Goal: Task Accomplishment & Management: Manage account settings

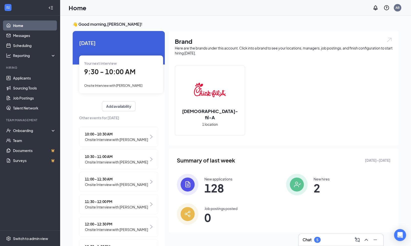
click at [329, 239] on div "Chat 5" at bounding box center [341, 240] width 77 height 8
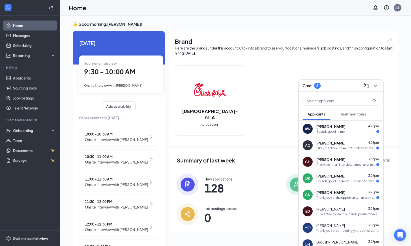
click at [338, 196] on div "Thank you for the opportunity. I'm excited to interview in September!" at bounding box center [346, 198] width 60 height 4
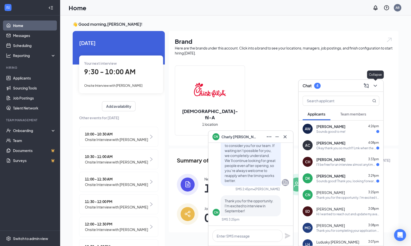
click at [377, 85] on icon "ChevronDown" at bounding box center [375, 86] width 6 height 6
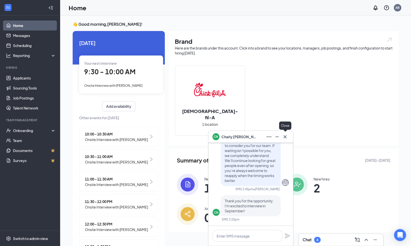
click at [285, 135] on icon "Cross" at bounding box center [285, 137] width 6 height 6
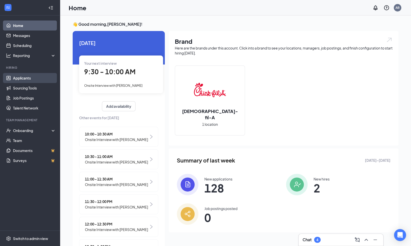
click at [22, 77] on link "Applicants" at bounding box center [34, 78] width 43 height 10
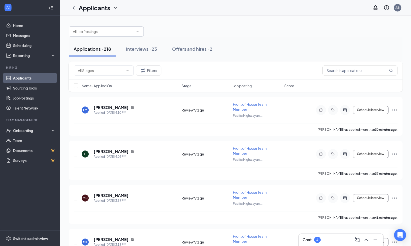
click at [81, 30] on input "text" at bounding box center [103, 32] width 61 height 6
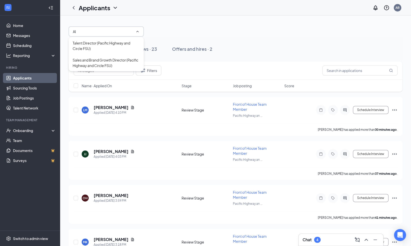
type input "A"
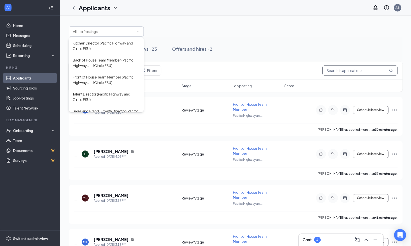
click at [347, 70] on input "text" at bounding box center [359, 71] width 75 height 10
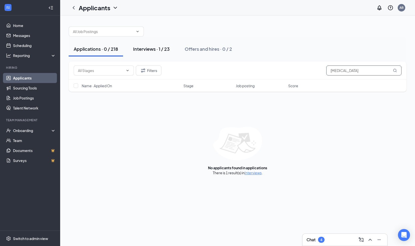
type input "[MEDICAL_DATA]"
click at [156, 47] on div "Interviews · 1 / 23" at bounding box center [151, 49] width 37 height 6
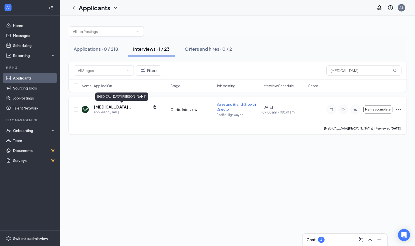
click at [111, 108] on h5 "[MEDICAL_DATA][PERSON_NAME]" at bounding box center [122, 107] width 57 height 6
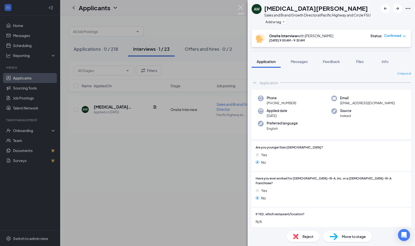
click at [241, 11] on img at bounding box center [240, 10] width 6 height 10
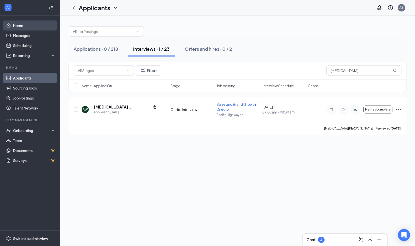
click at [21, 29] on link "Home" at bounding box center [34, 26] width 43 height 10
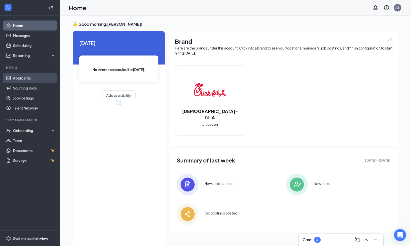
click at [25, 77] on link "Applicants" at bounding box center [34, 78] width 43 height 10
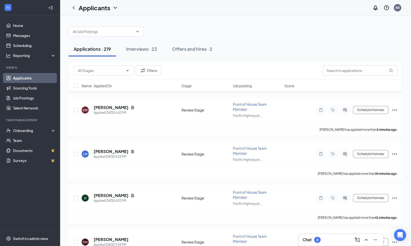
click at [309, 240] on h3 "Chat" at bounding box center [307, 240] width 9 height 6
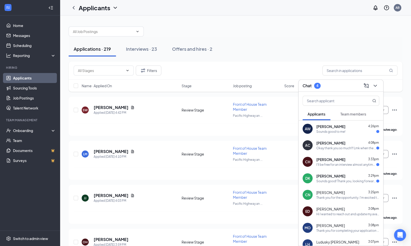
click at [324, 185] on div "[PERSON_NAME] [PERSON_NAME] 3:29pm Sounds good! Thank you, looking forward for …" at bounding box center [341, 178] width 85 height 17
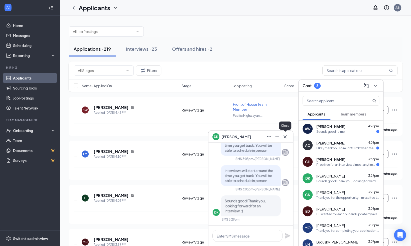
click at [285, 137] on icon "Cross" at bounding box center [285, 136] width 3 height 3
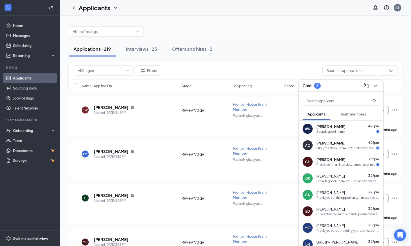
click at [337, 167] on div "I'll be free for an interview almost anytime, is there a specific date for when…" at bounding box center [346, 165] width 60 height 4
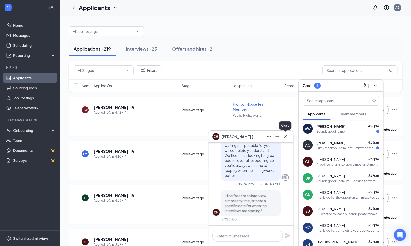
click at [285, 137] on icon "Cross" at bounding box center [285, 136] width 3 height 3
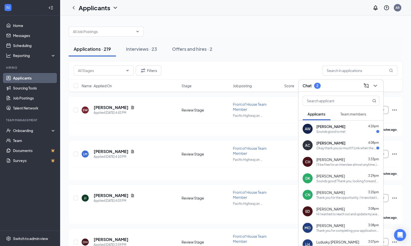
click at [335, 140] on div "AC [PERSON_NAME] 4:08pm Okay thank you so much!!! Lmk when the interviews are!" at bounding box center [341, 145] width 85 height 17
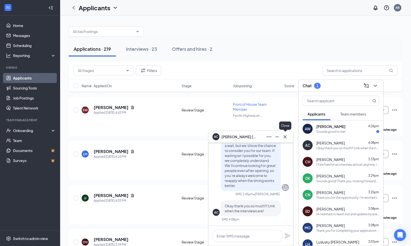
click at [286, 137] on icon "Cross" at bounding box center [285, 137] width 6 height 6
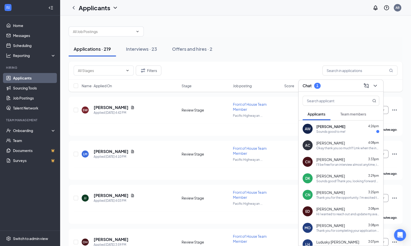
click at [332, 132] on div "Sounds good to me!" at bounding box center [330, 132] width 29 height 4
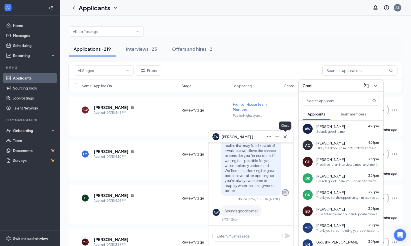
click at [286, 136] on icon "Cross" at bounding box center [285, 136] width 3 height 3
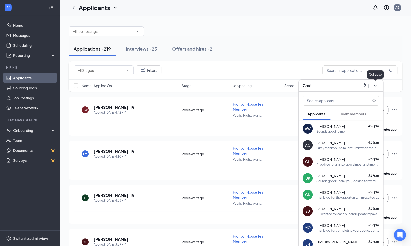
click at [375, 87] on icon "ChevronDown" at bounding box center [374, 86] width 3 height 2
